Goal: Information Seeking & Learning: Learn about a topic

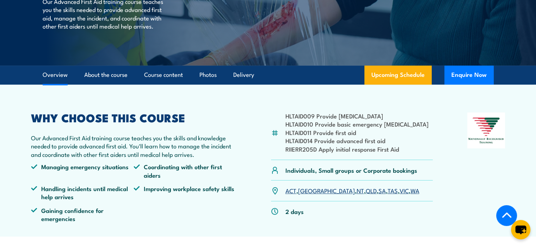
scroll to position [141, 0]
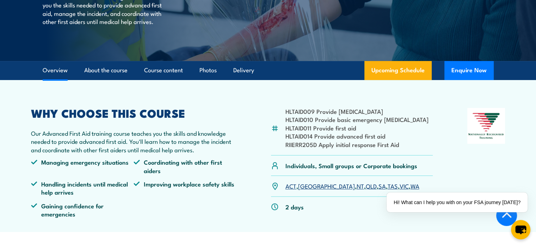
click at [316, 138] on li "HLTAID014 Provide advanced first aid" at bounding box center [357, 136] width 143 height 8
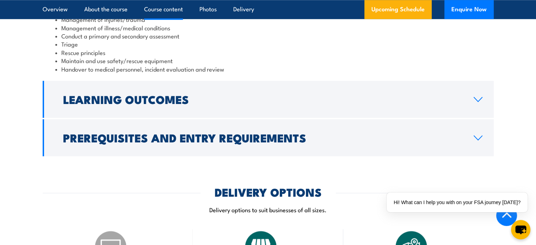
scroll to position [670, 0]
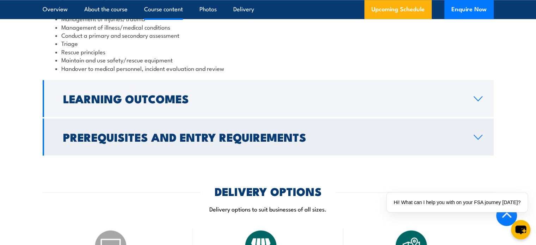
click at [480, 135] on icon at bounding box center [478, 137] width 8 height 4
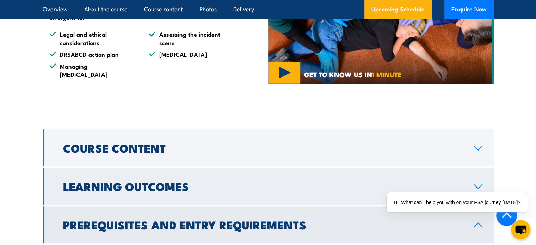
scroll to position [476, 0]
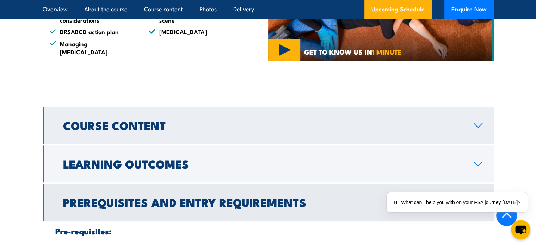
click at [125, 120] on h2 "Course Content" at bounding box center [263, 125] width 400 height 10
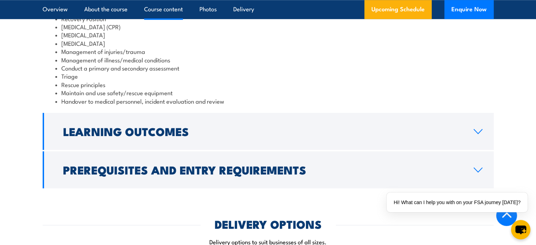
scroll to position [653, 0]
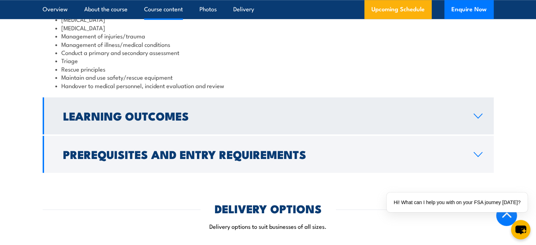
click at [145, 111] on h2 "Learning Outcomes" at bounding box center [263, 116] width 400 height 10
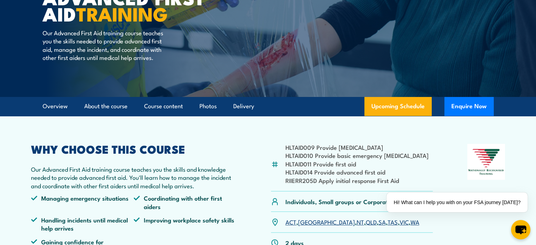
scroll to position [106, 0]
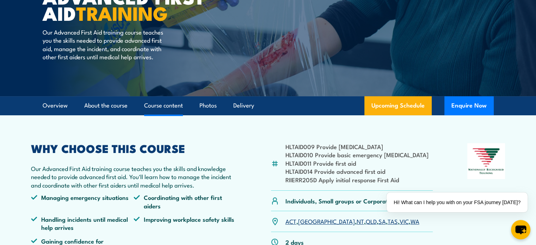
click at [166, 104] on link "Course content" at bounding box center [163, 105] width 39 height 19
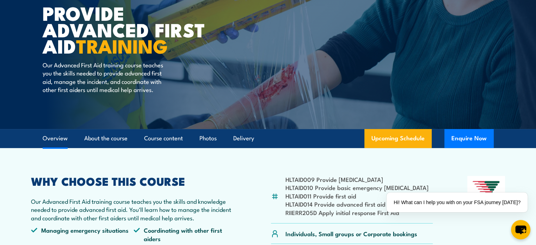
click at [57, 138] on link "Overview" at bounding box center [55, 138] width 25 height 19
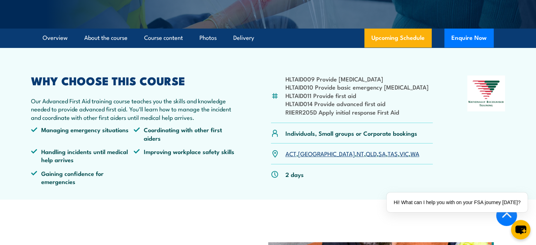
scroll to position [177, 0]
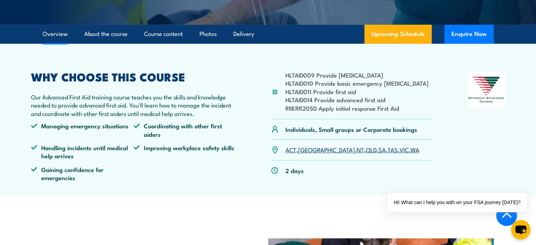
click at [411, 150] on link "WA" at bounding box center [415, 149] width 9 height 8
click at [411, 151] on link "WA" at bounding box center [415, 149] width 9 height 8
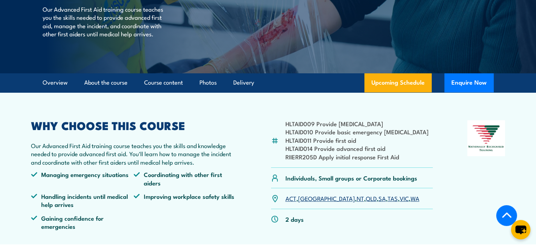
scroll to position [121, 0]
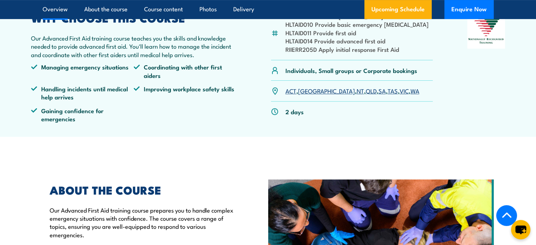
scroll to position [191, 0]
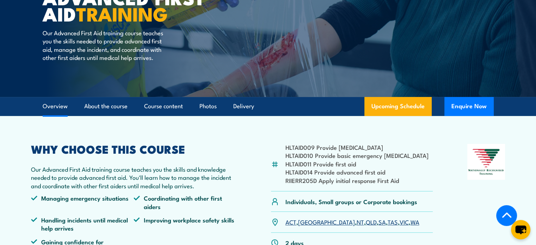
scroll to position [140, 0]
